Goal: Obtain resource: Obtain resource

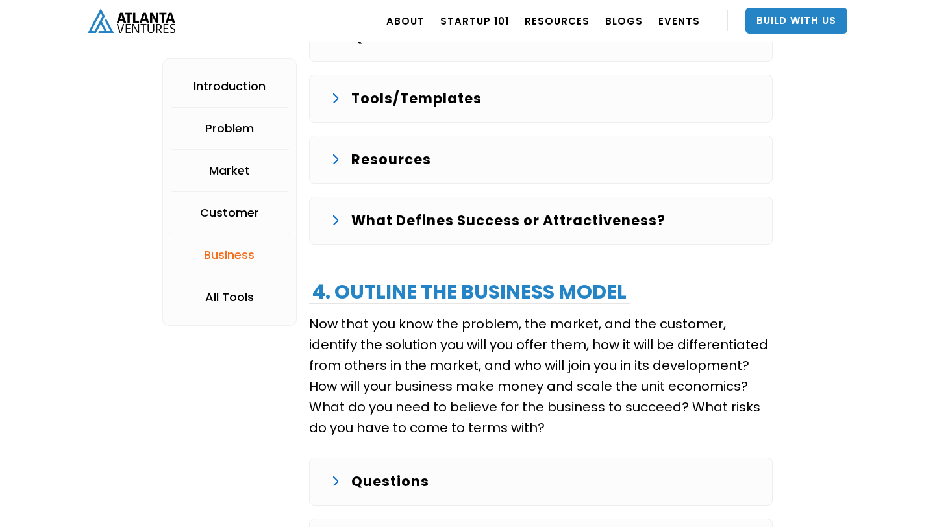
scroll to position [2525, 0]
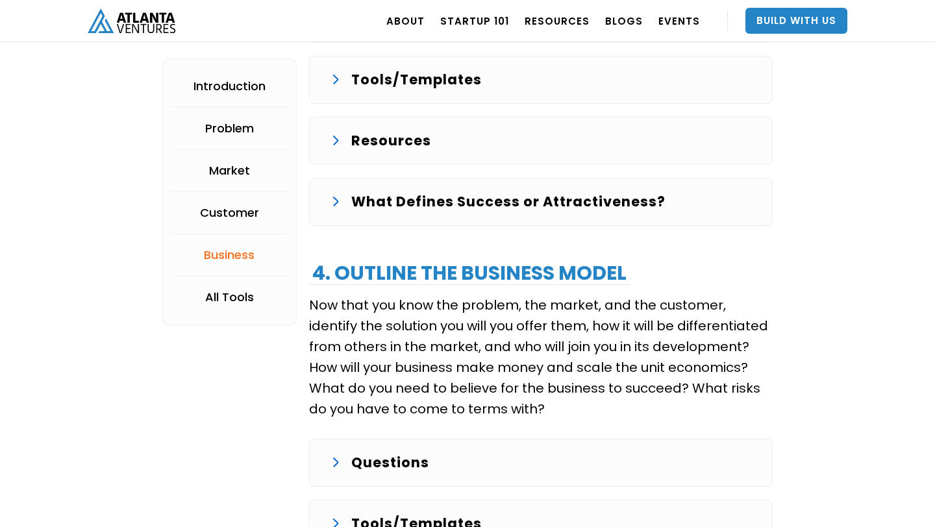
click at [425, 77] on p "Tools/Templates" at bounding box center [416, 79] width 130 height 21
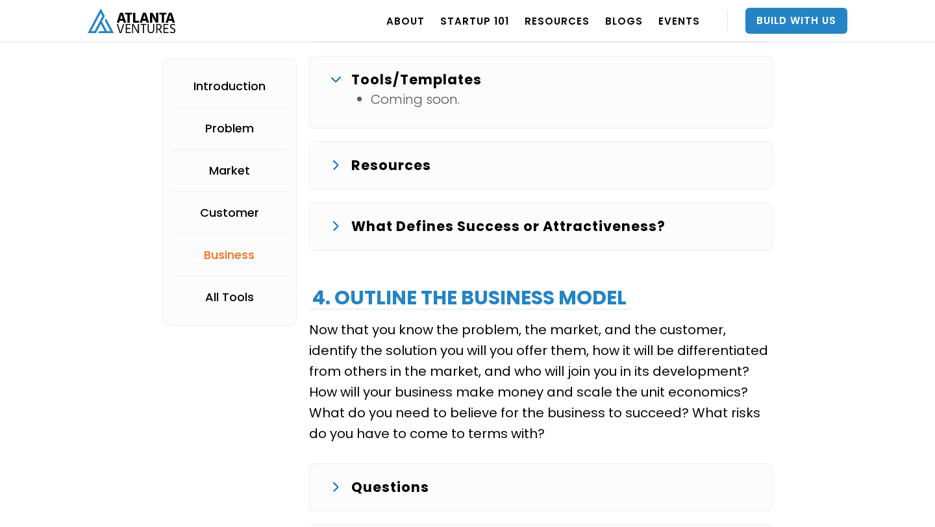
click at [425, 77] on p "Tools/Templates" at bounding box center [416, 79] width 130 height 21
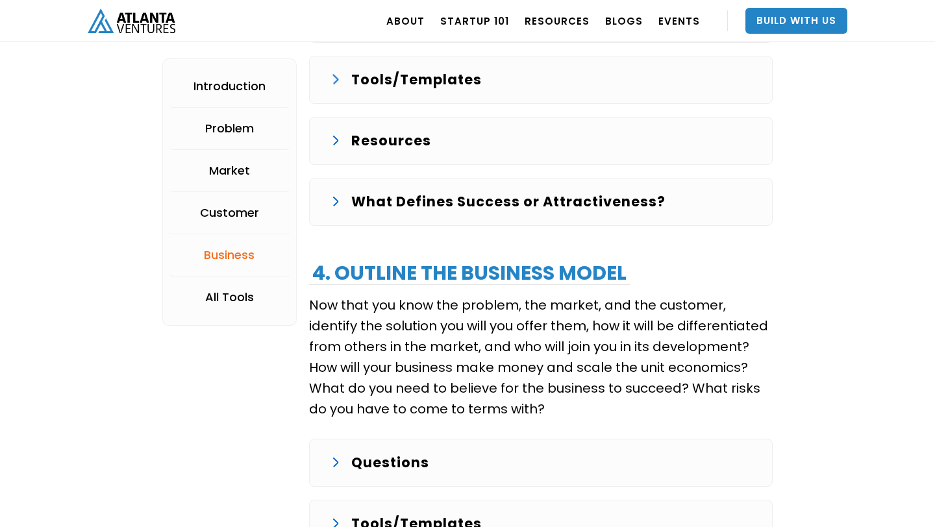
click at [400, 142] on p "Resources" at bounding box center [391, 140] width 80 height 21
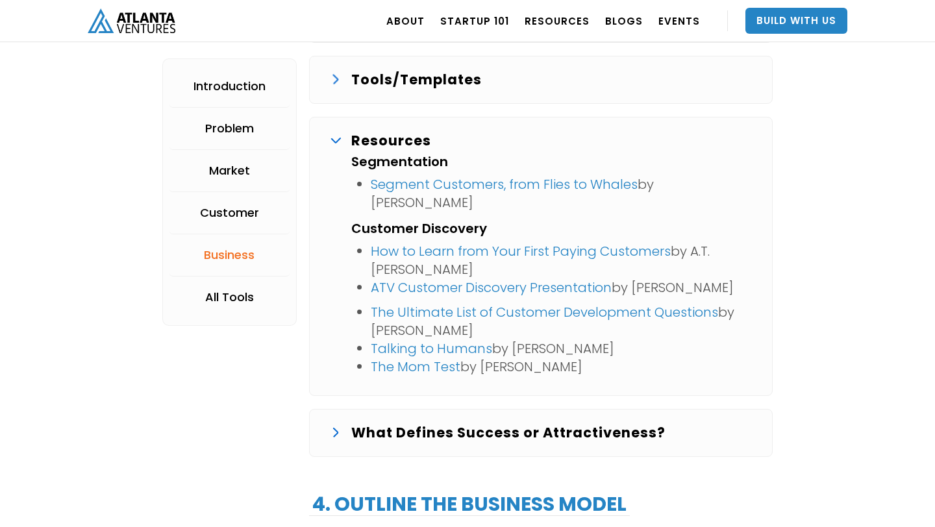
click at [400, 142] on p "Resources" at bounding box center [391, 140] width 80 height 21
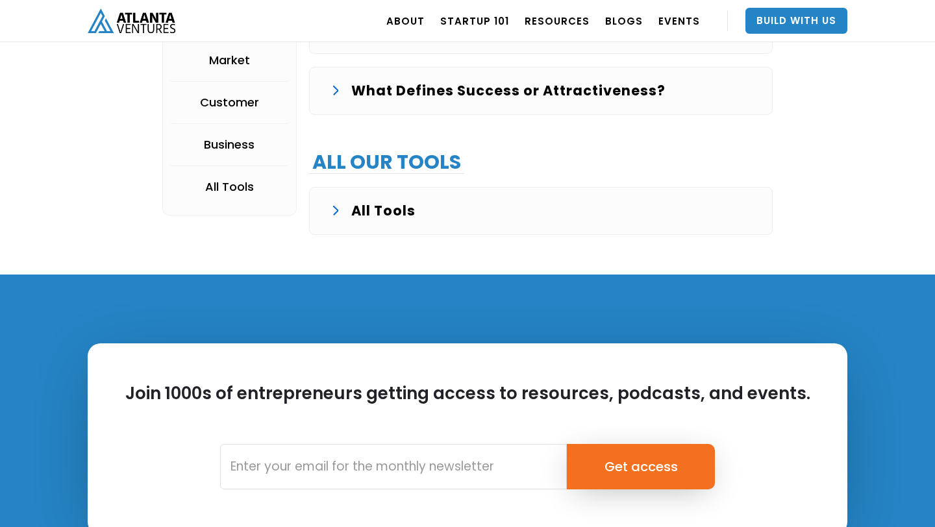
scroll to position [3084, 0]
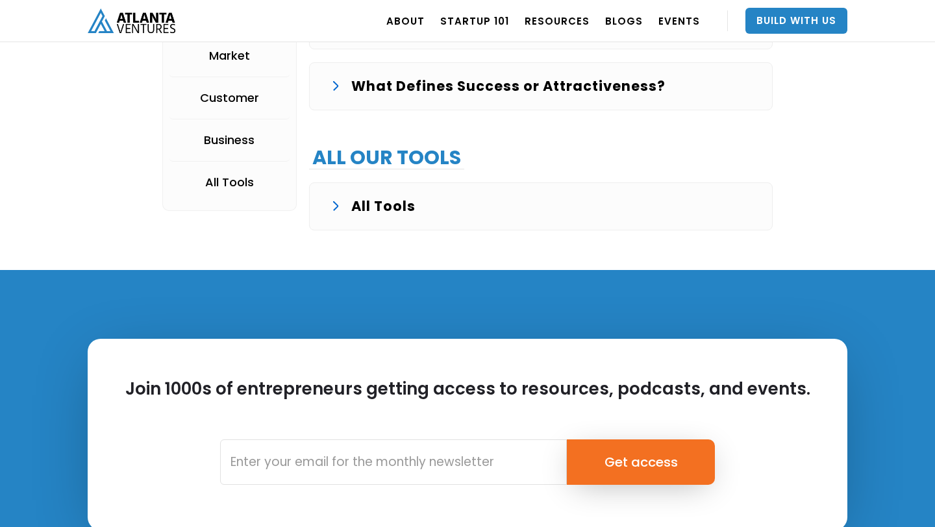
click at [393, 204] on p "All Tools" at bounding box center [383, 206] width 64 height 21
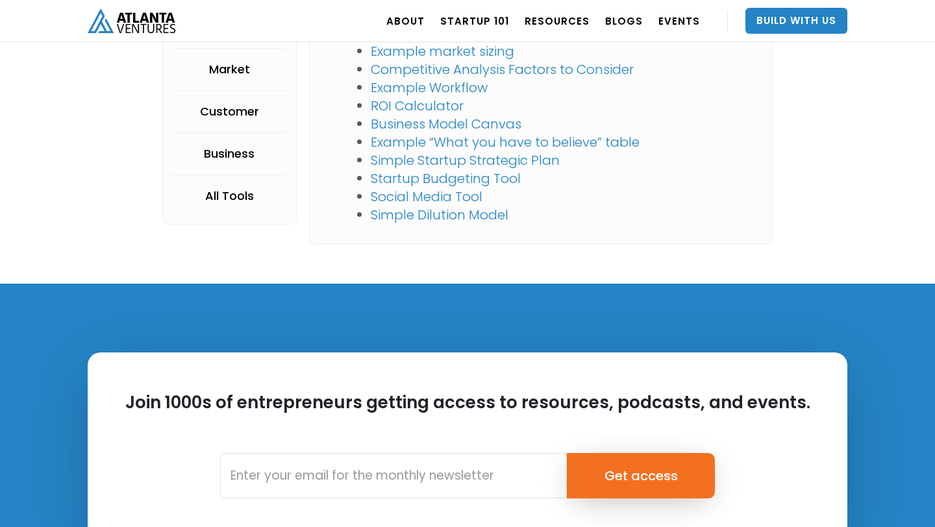
scroll to position [3476, 0]
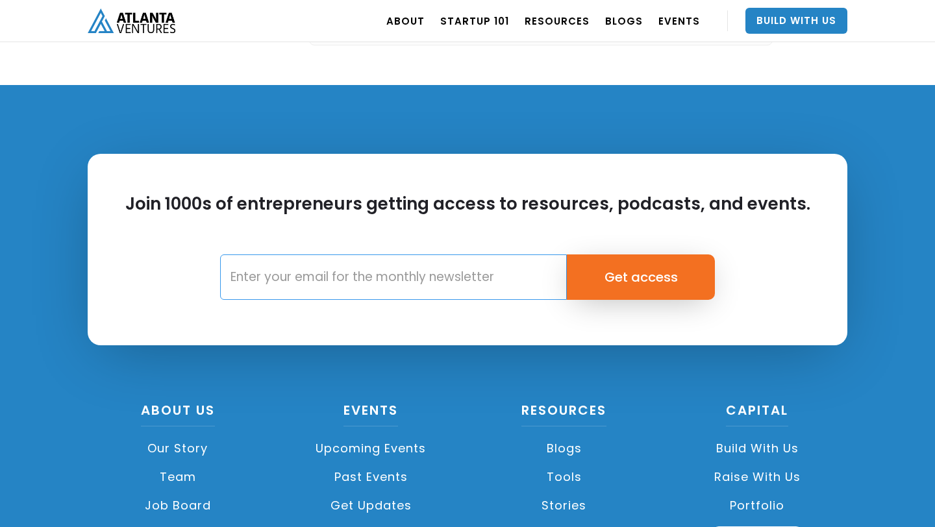
click at [349, 275] on input "Email Form" at bounding box center [393, 276] width 347 height 45
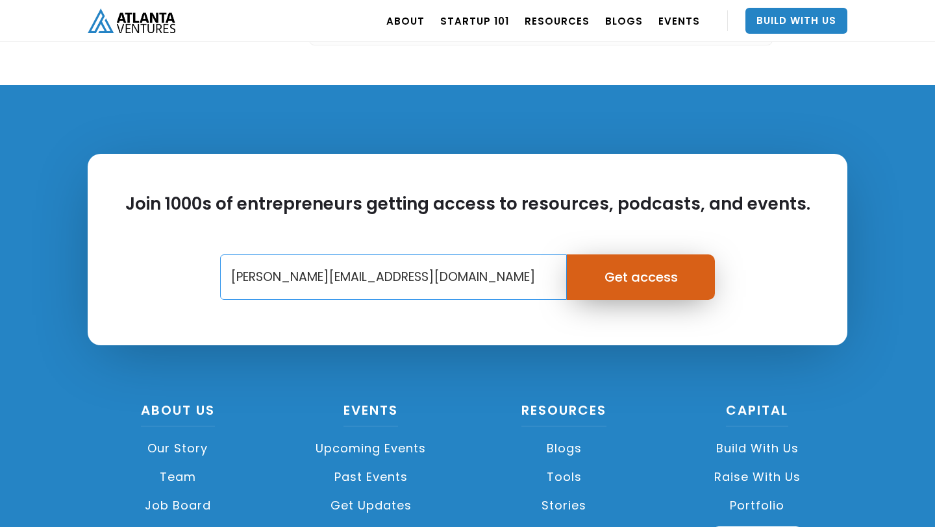
type input "cindy@vescent.co"
click at [640, 280] on input "Get access" at bounding box center [641, 276] width 149 height 45
type input "Please wait..."
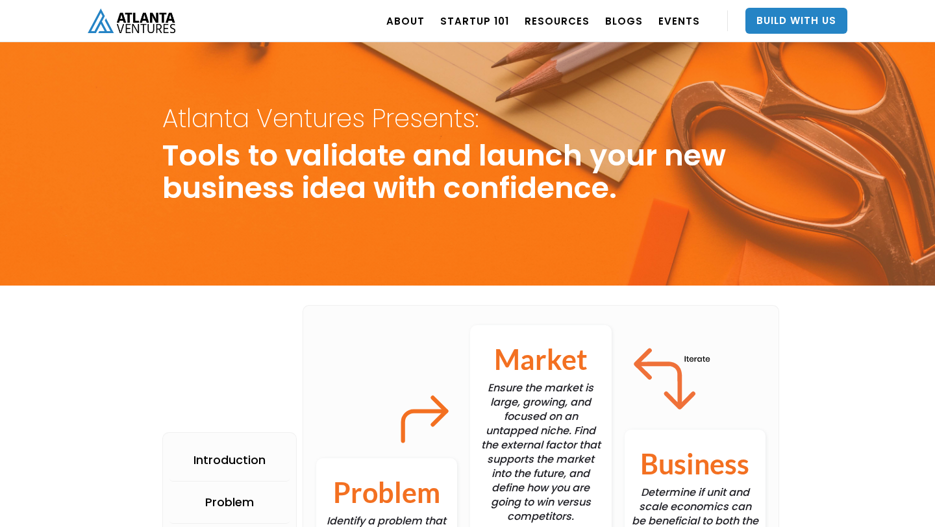
scroll to position [0, 0]
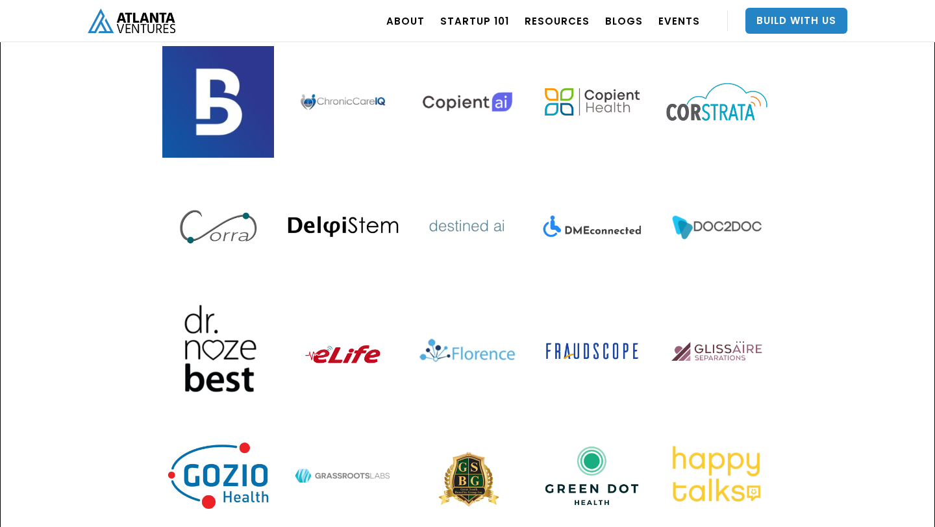
scroll to position [1474, 0]
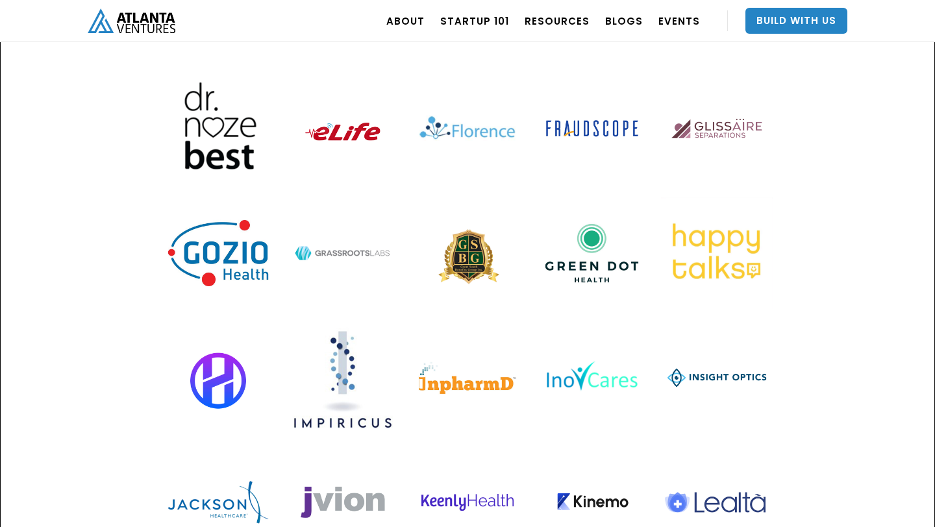
click at [707, 197] on img at bounding box center [717, 253] width 112 height 112
